Goal: Task Accomplishment & Management: Manage account settings

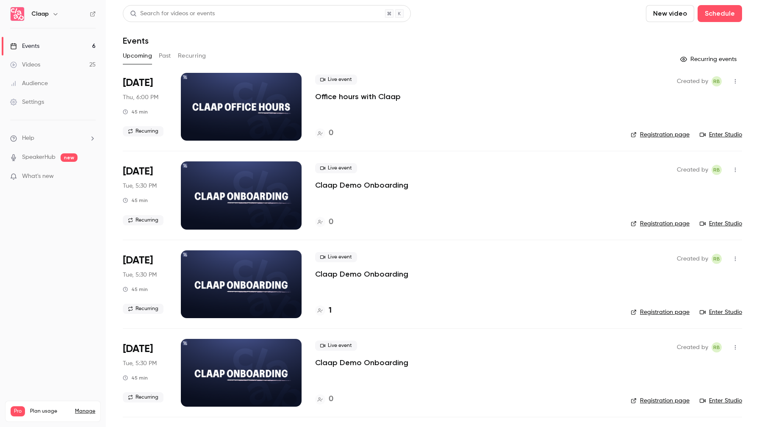
click at [88, 408] on link "Manage" at bounding box center [85, 411] width 20 height 7
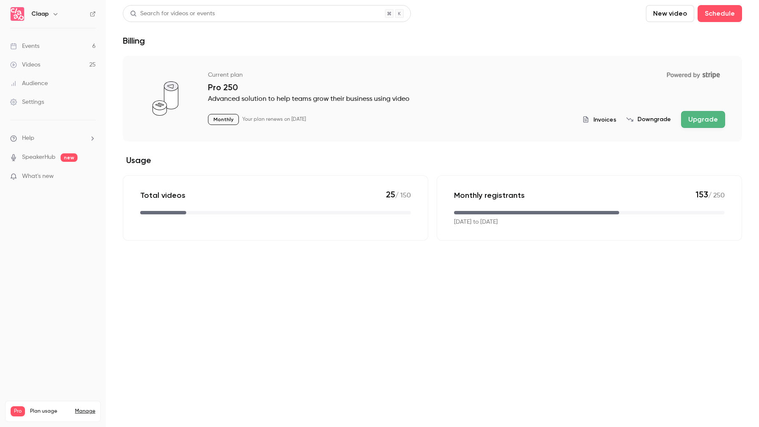
click at [657, 118] on button "Downgrade" at bounding box center [648, 119] width 44 height 8
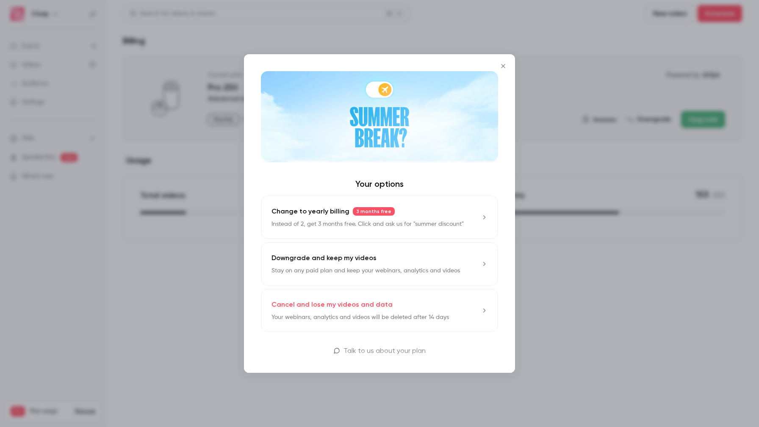
click at [409, 260] on div "Downgrade and keep my videos Stay on any paid plan and keep your webinars, anal…" at bounding box center [365, 264] width 188 height 22
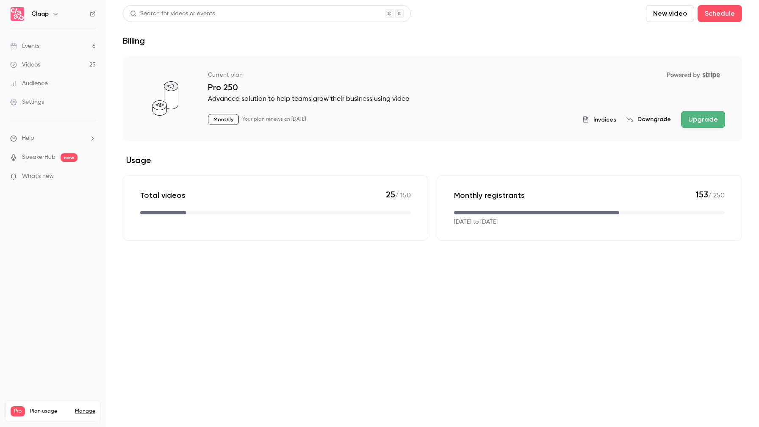
click at [88, 408] on link "Manage" at bounding box center [85, 411] width 20 height 7
click at [657, 112] on div "Invoices Downgrade Upgrade" at bounding box center [653, 119] width 143 height 17
click at [657, 121] on button "Downgrade" at bounding box center [648, 119] width 44 height 8
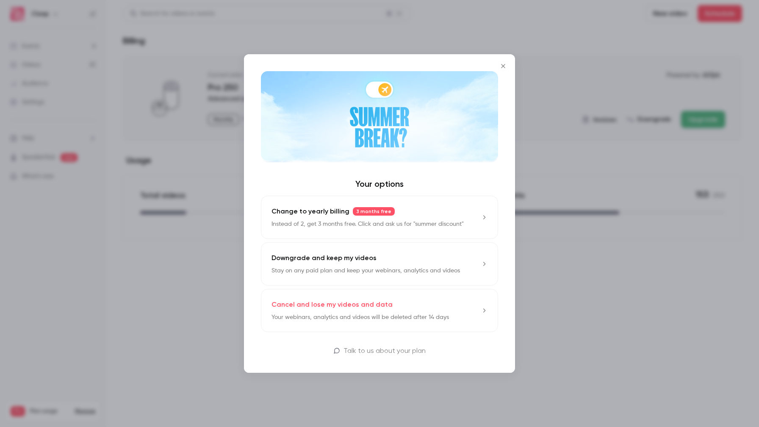
click at [346, 314] on p "Your webinars, analytics and videos will be deleted after 14 days" at bounding box center [359, 317] width 177 height 8
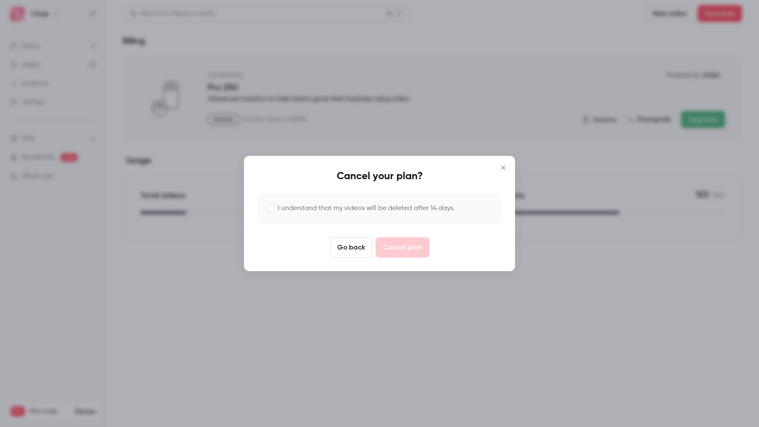
click at [304, 211] on label "I understand that my videos will be deleted after 14 days." at bounding box center [366, 208] width 177 height 10
click at [399, 245] on button "Cancel plan" at bounding box center [403, 247] width 54 height 20
